Goal: Navigation & Orientation: Find specific page/section

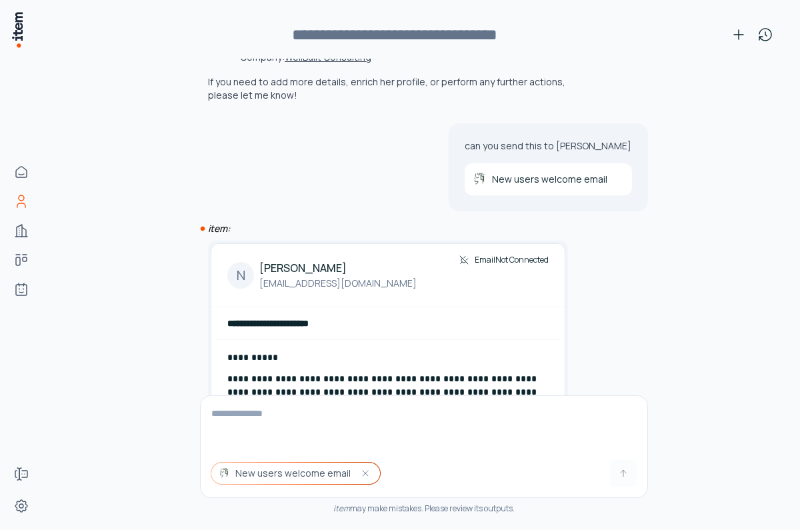
scroll to position [634, 0]
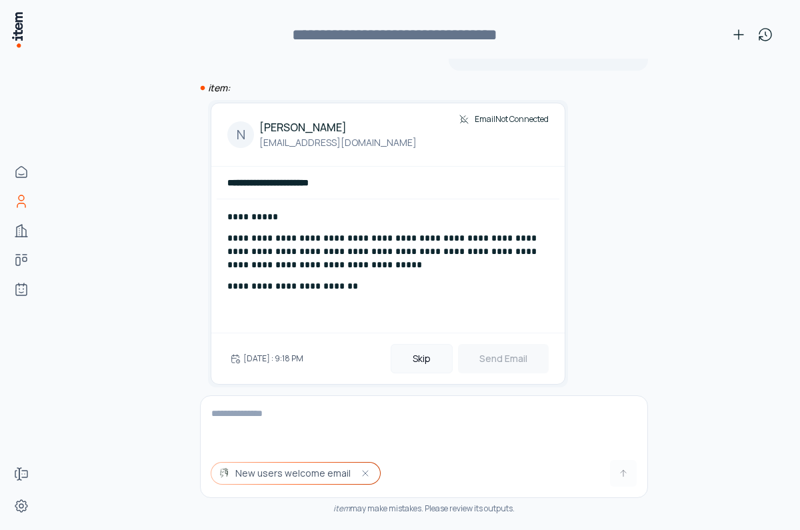
click at [424, 344] on button "Skip" at bounding box center [421, 358] width 62 height 29
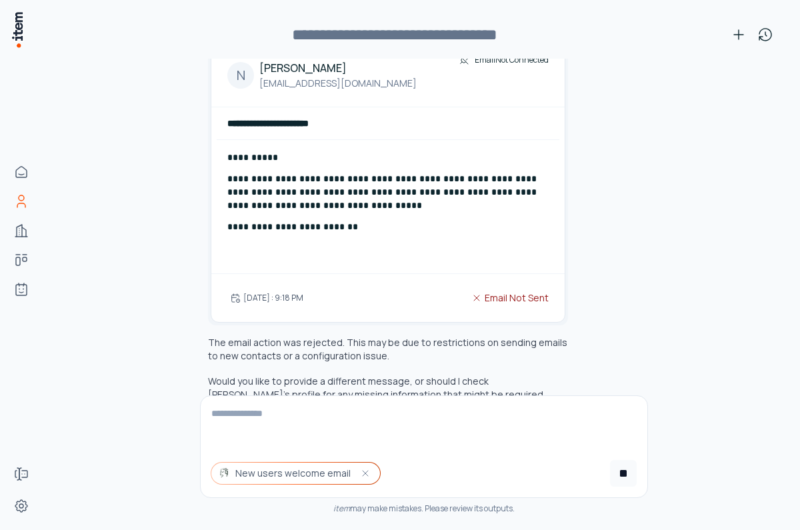
scroll to position [720, 0]
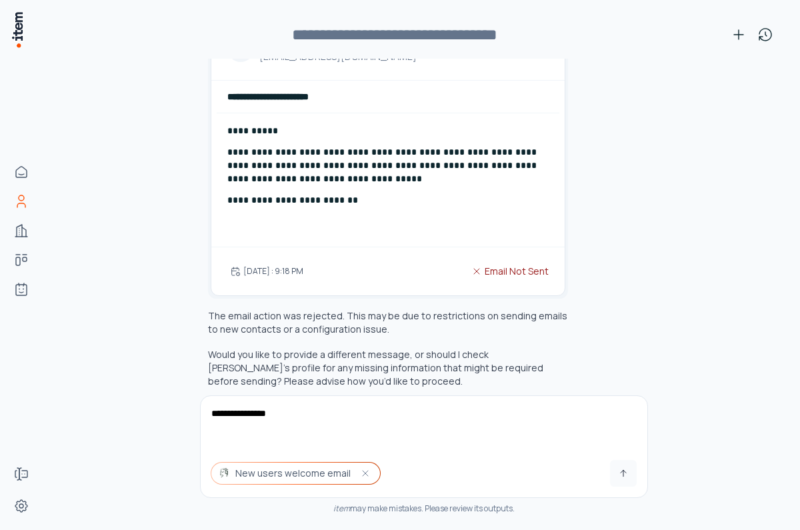
type textarea "**********"
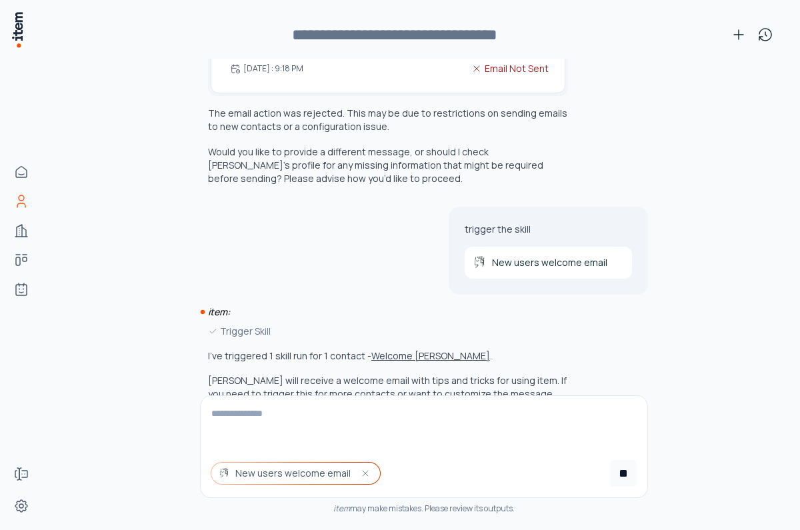
scroll to position [949, 0]
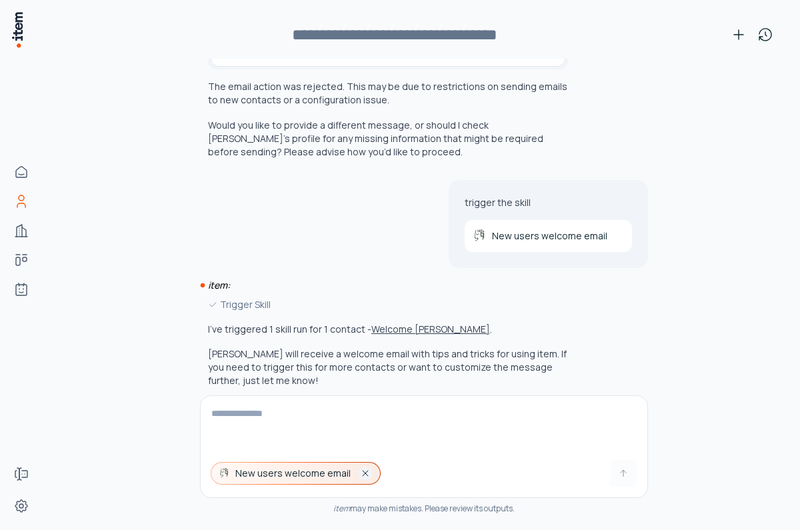
click at [360, 474] on icon "button" at bounding box center [365, 473] width 11 height 11
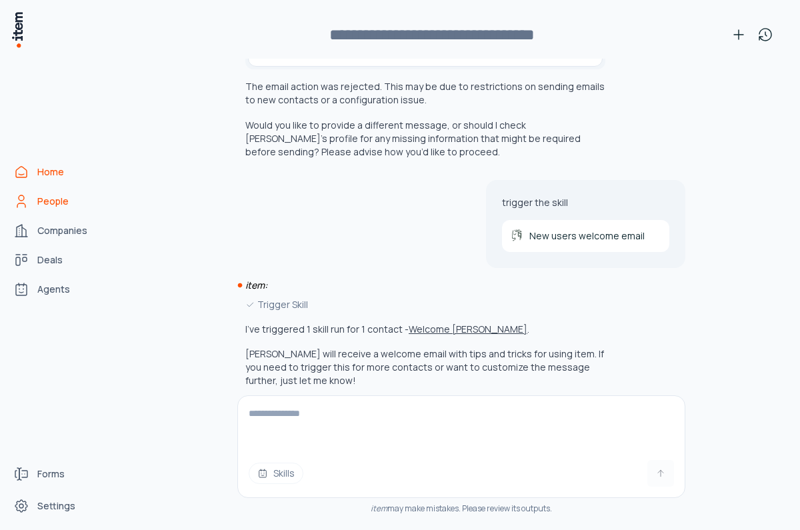
click at [31, 165] on link "Home" at bounding box center [58, 172] width 101 height 27
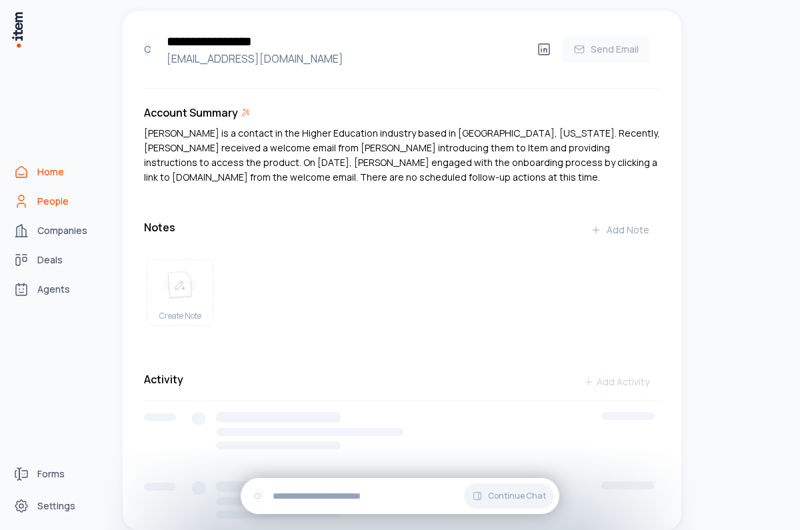
scroll to position [0, 0]
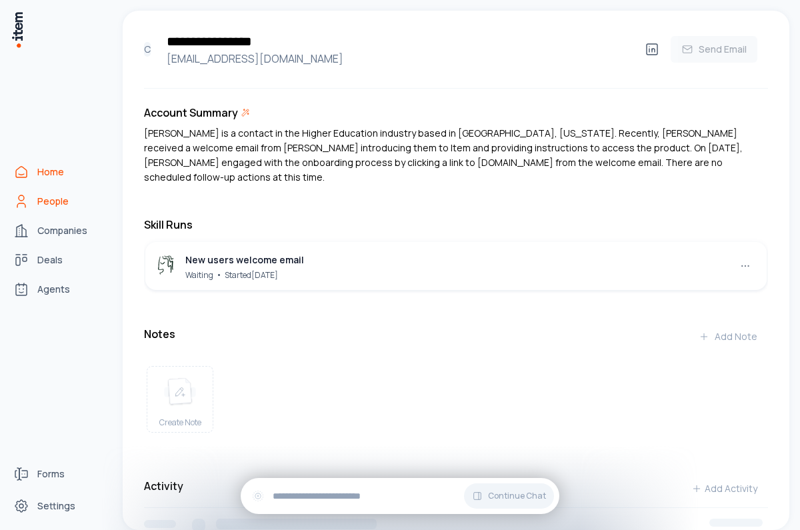
click at [31, 165] on link "Home" at bounding box center [58, 172] width 101 height 27
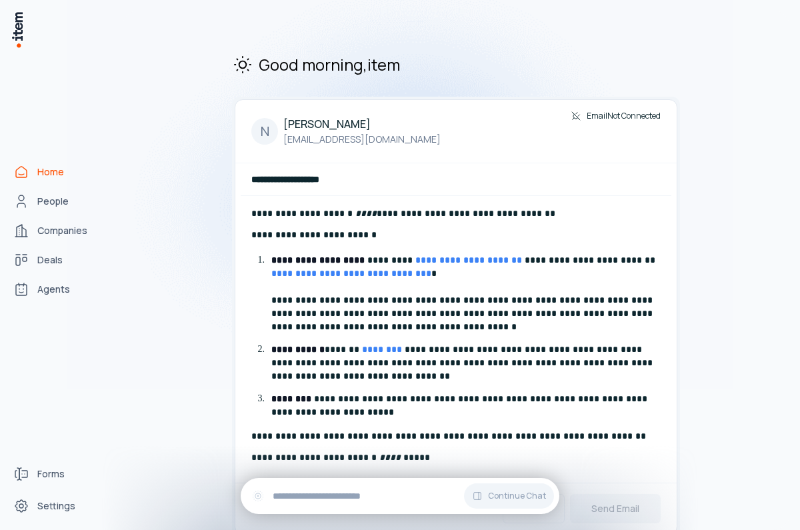
scroll to position [49, 0]
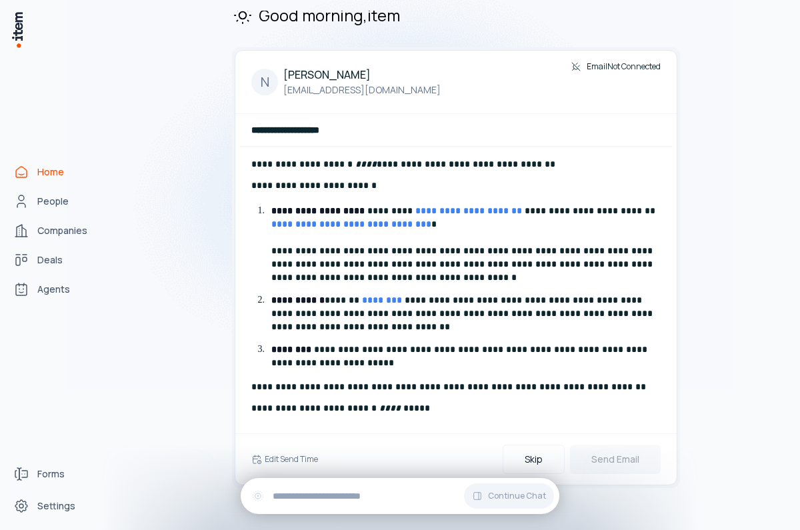
click at [624, 418] on div "**********" at bounding box center [456, 290] width 430 height 287
